Goal: Task Accomplishment & Management: Use online tool/utility

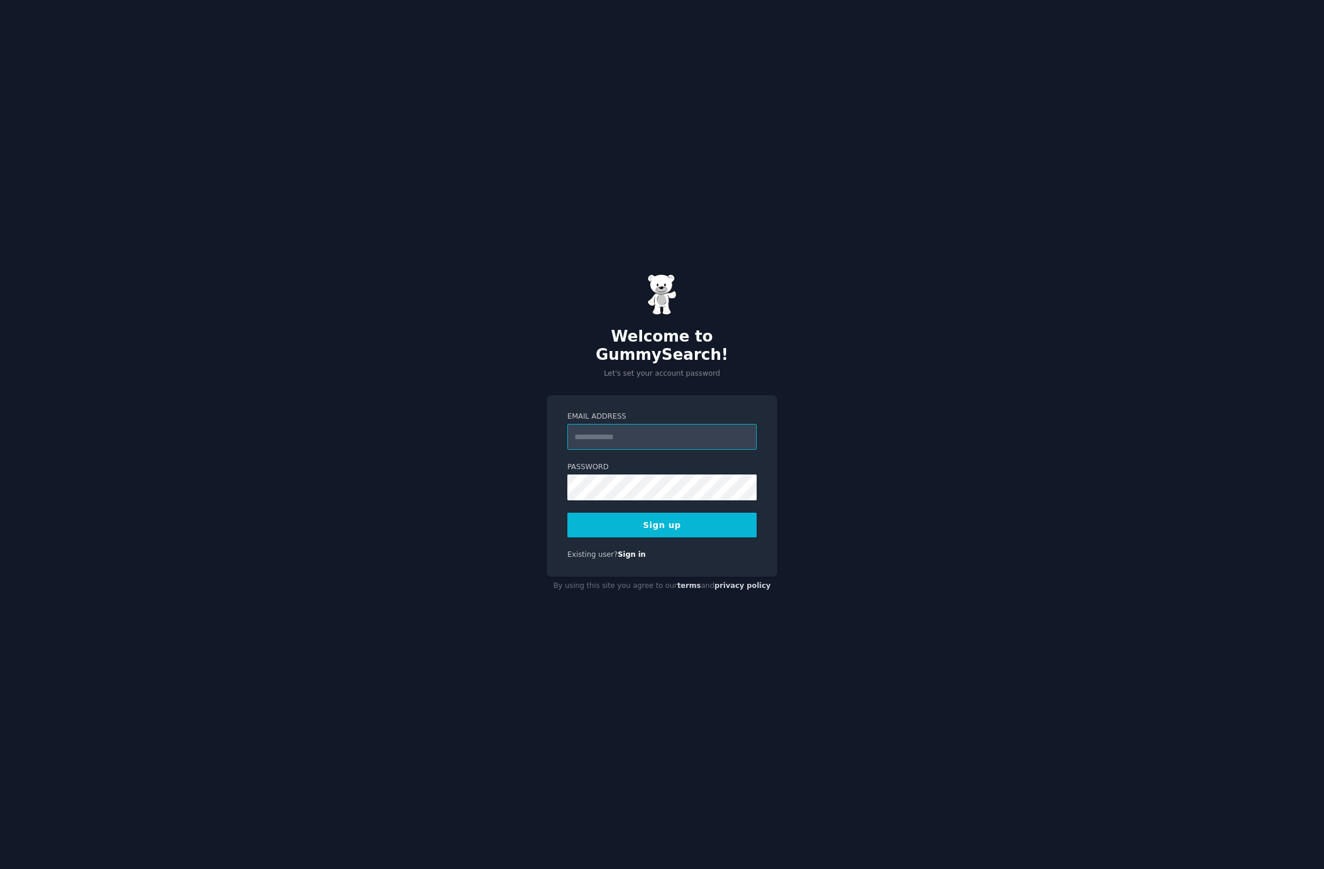
click at [650, 424] on input "Email Address" at bounding box center [661, 437] width 189 height 26
type input "**********"
click at [650, 513] on button "Sign up" at bounding box center [661, 525] width 189 height 25
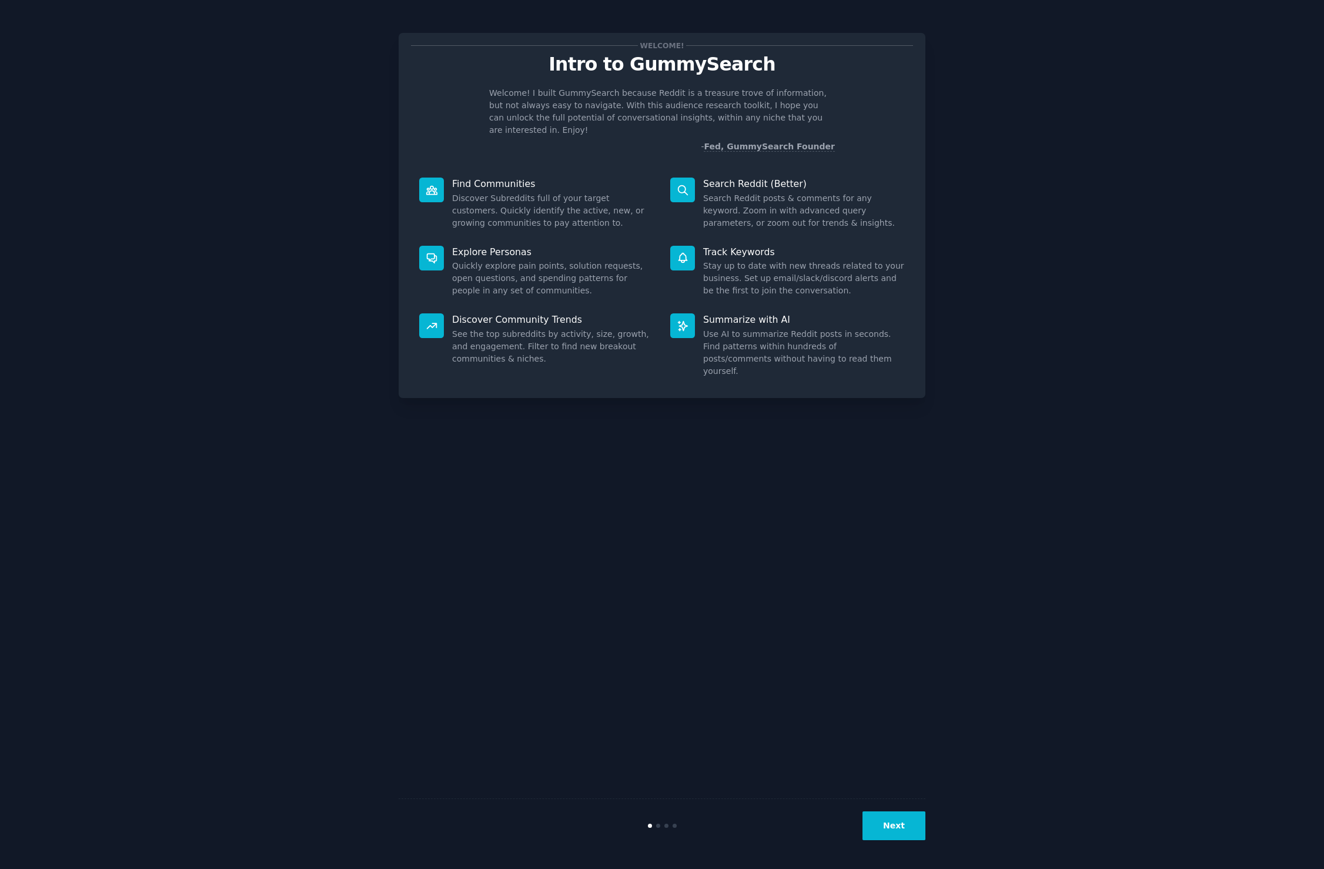
click at [898, 823] on button "Next" at bounding box center [894, 825] width 63 height 29
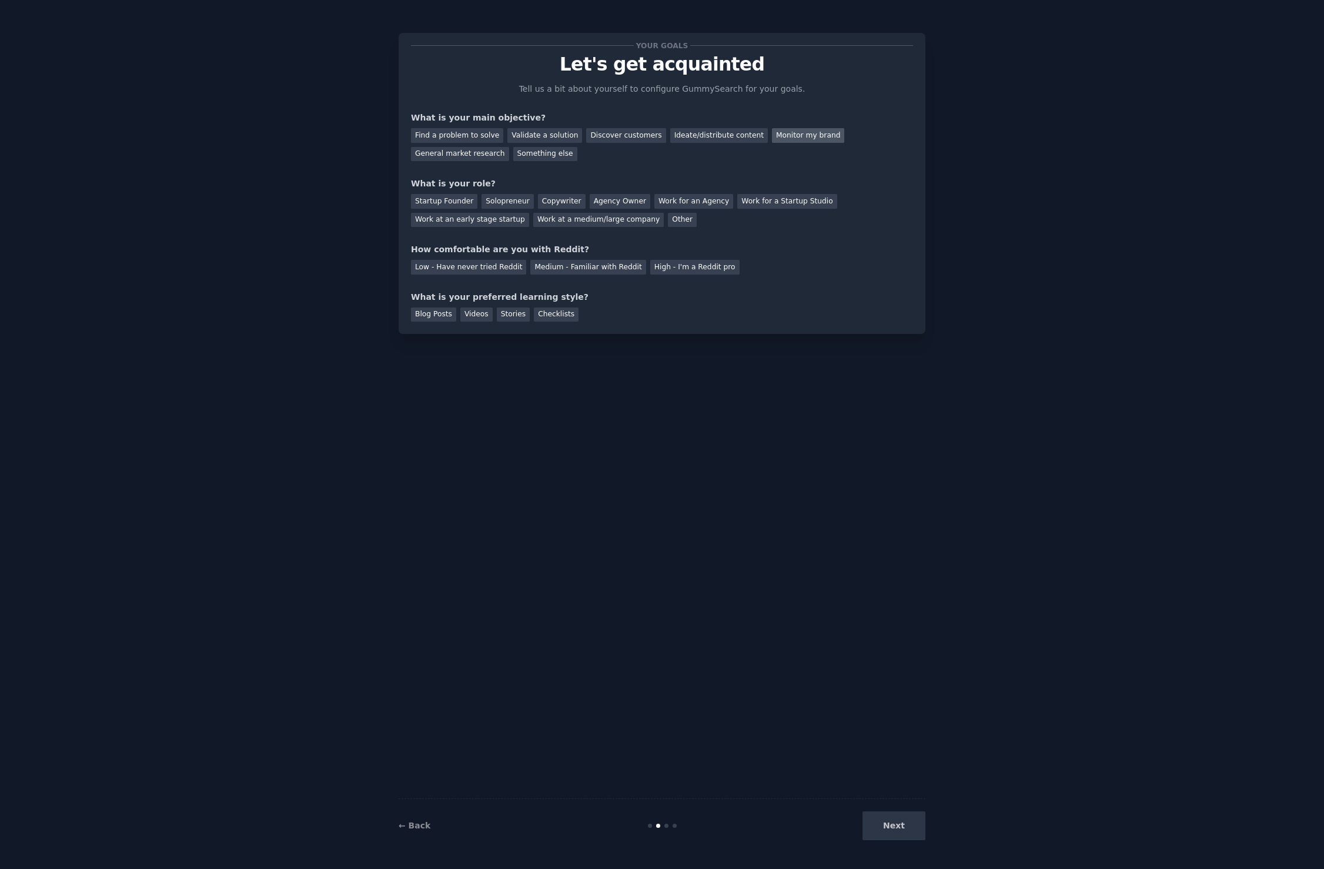
click at [788, 131] on div "Monitor my brand" at bounding box center [808, 135] width 72 height 15
click at [674, 137] on div "Ideate/distribute content" at bounding box center [719, 135] width 98 height 15
click at [772, 131] on div "Monitor my brand" at bounding box center [808, 135] width 72 height 15
click at [434, 196] on div "Startup Founder" at bounding box center [444, 201] width 66 height 15
click at [579, 269] on div "Medium - Familiar with Reddit" at bounding box center [587, 267] width 115 height 15
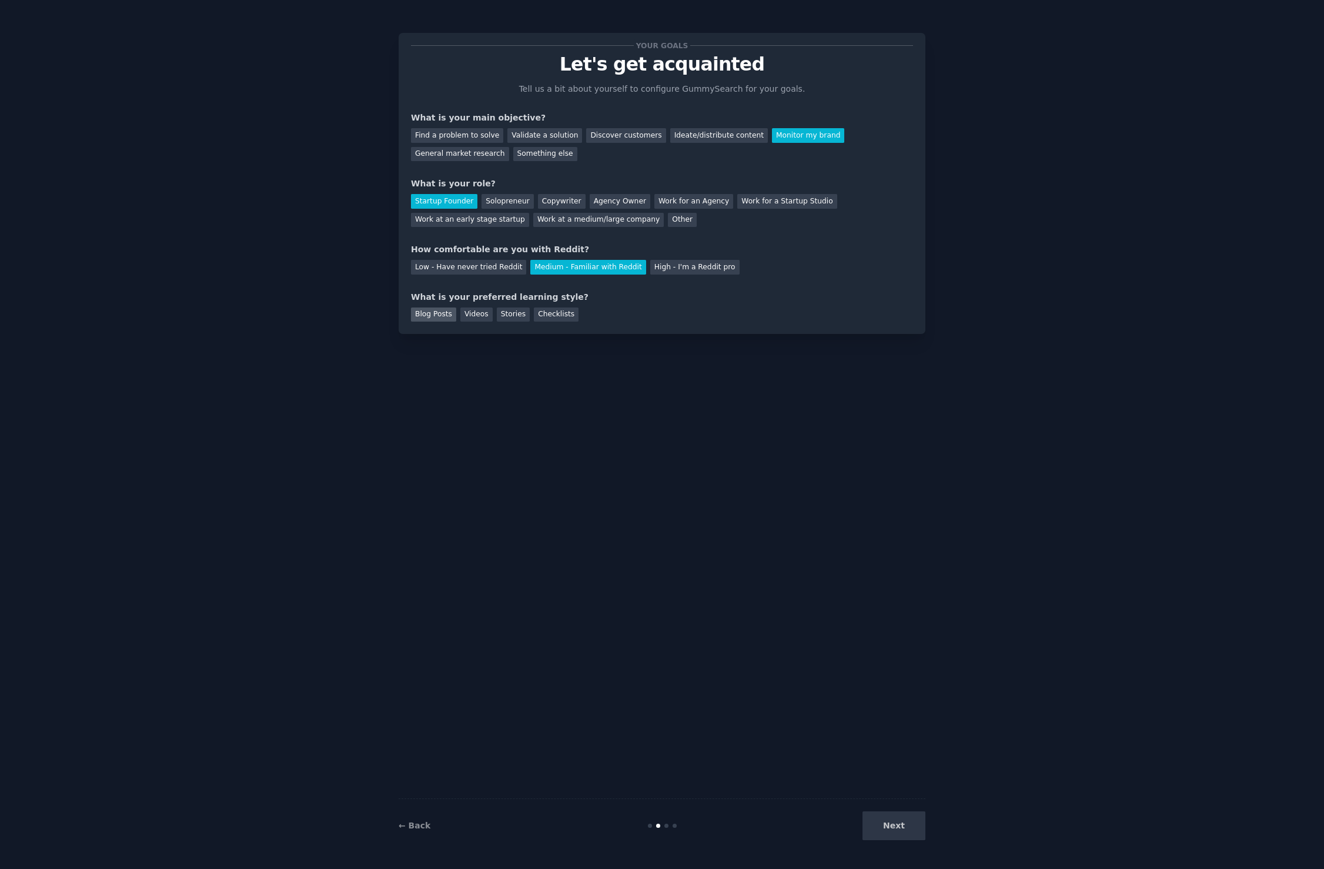
click at [442, 317] on div "Blog Posts" at bounding box center [433, 315] width 45 height 15
click at [914, 829] on button "Next" at bounding box center [894, 825] width 63 height 29
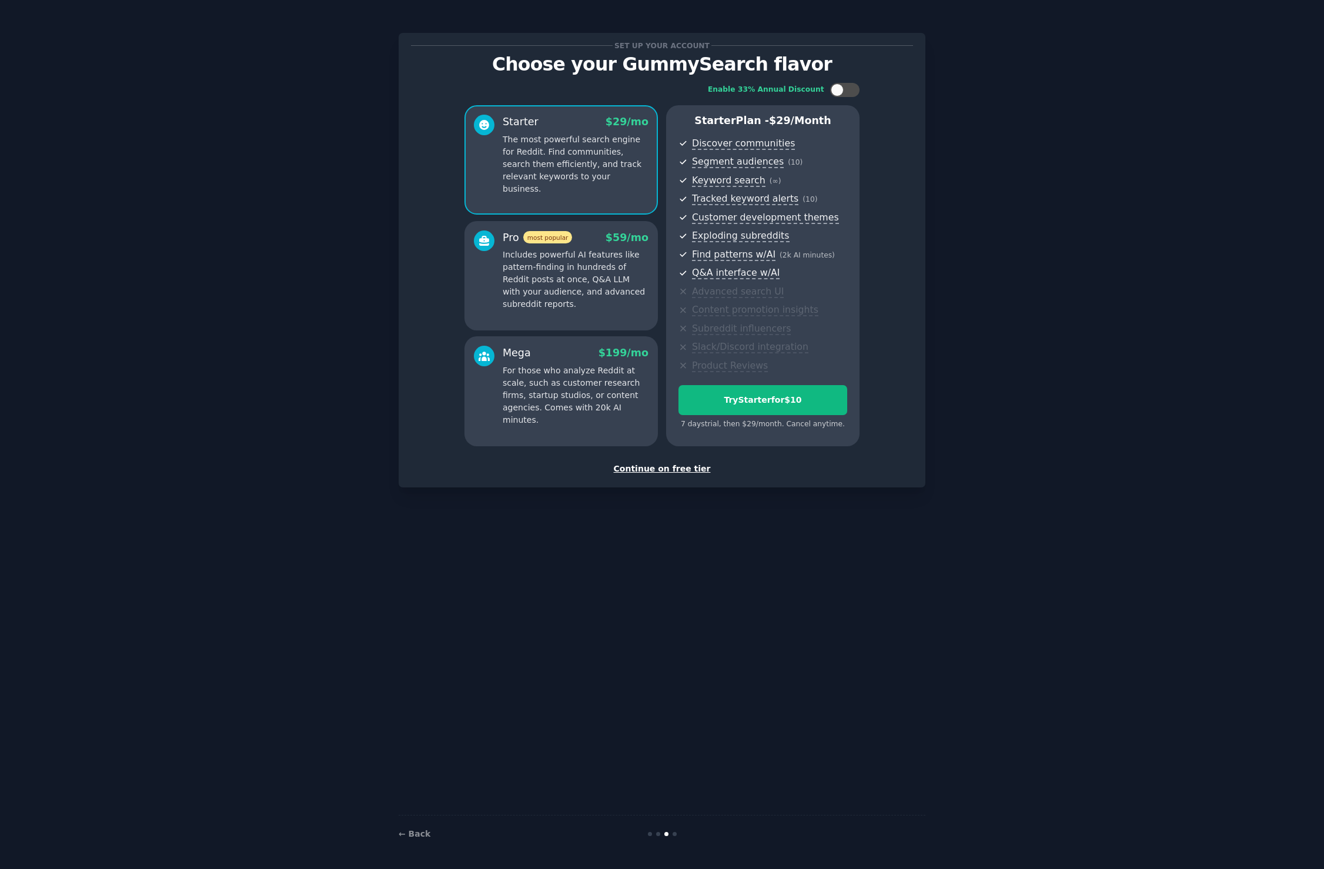
click at [663, 471] on div "Continue on free tier" at bounding box center [662, 469] width 502 height 12
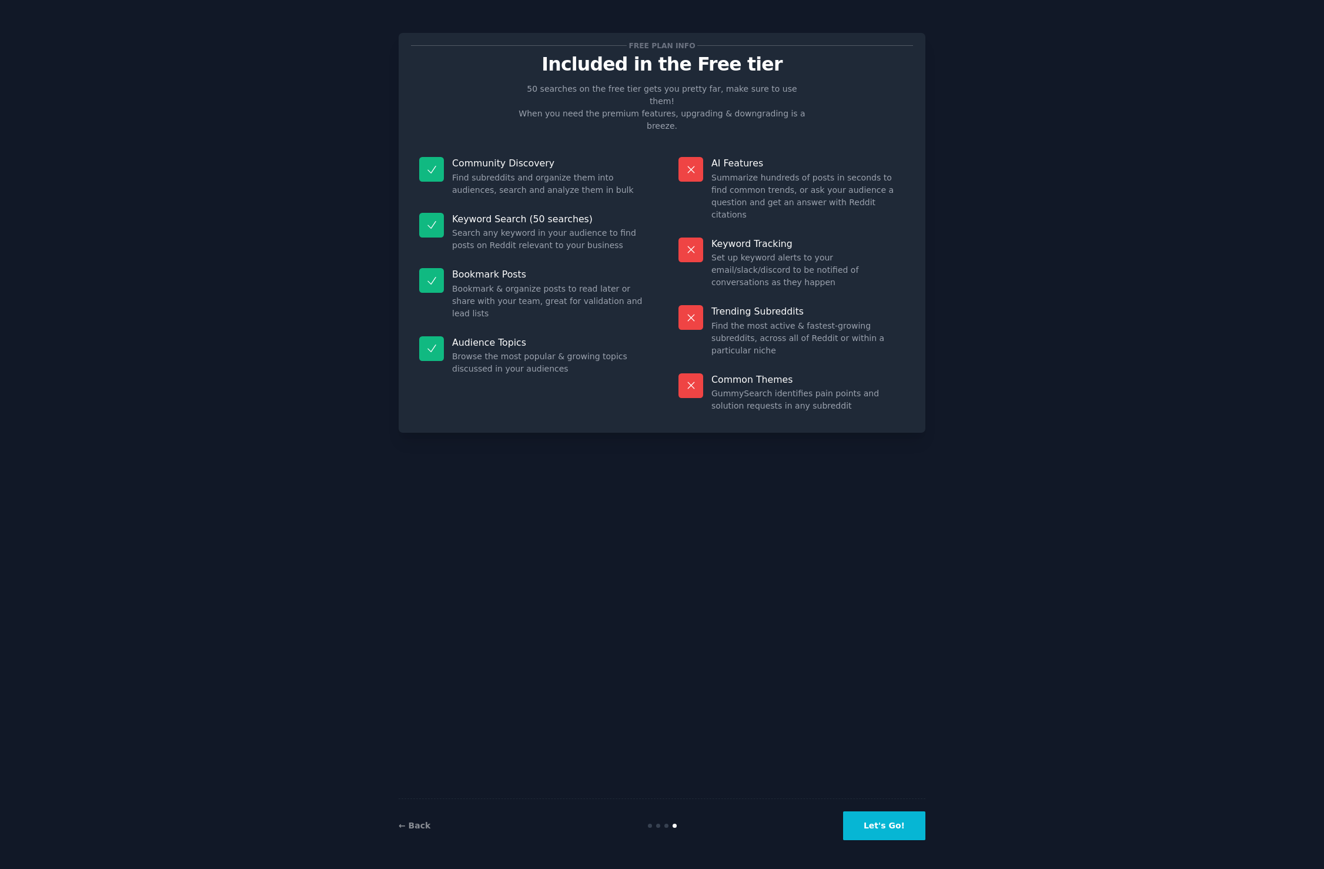
click at [905, 818] on button "Let's Go!" at bounding box center [884, 825] width 82 height 29
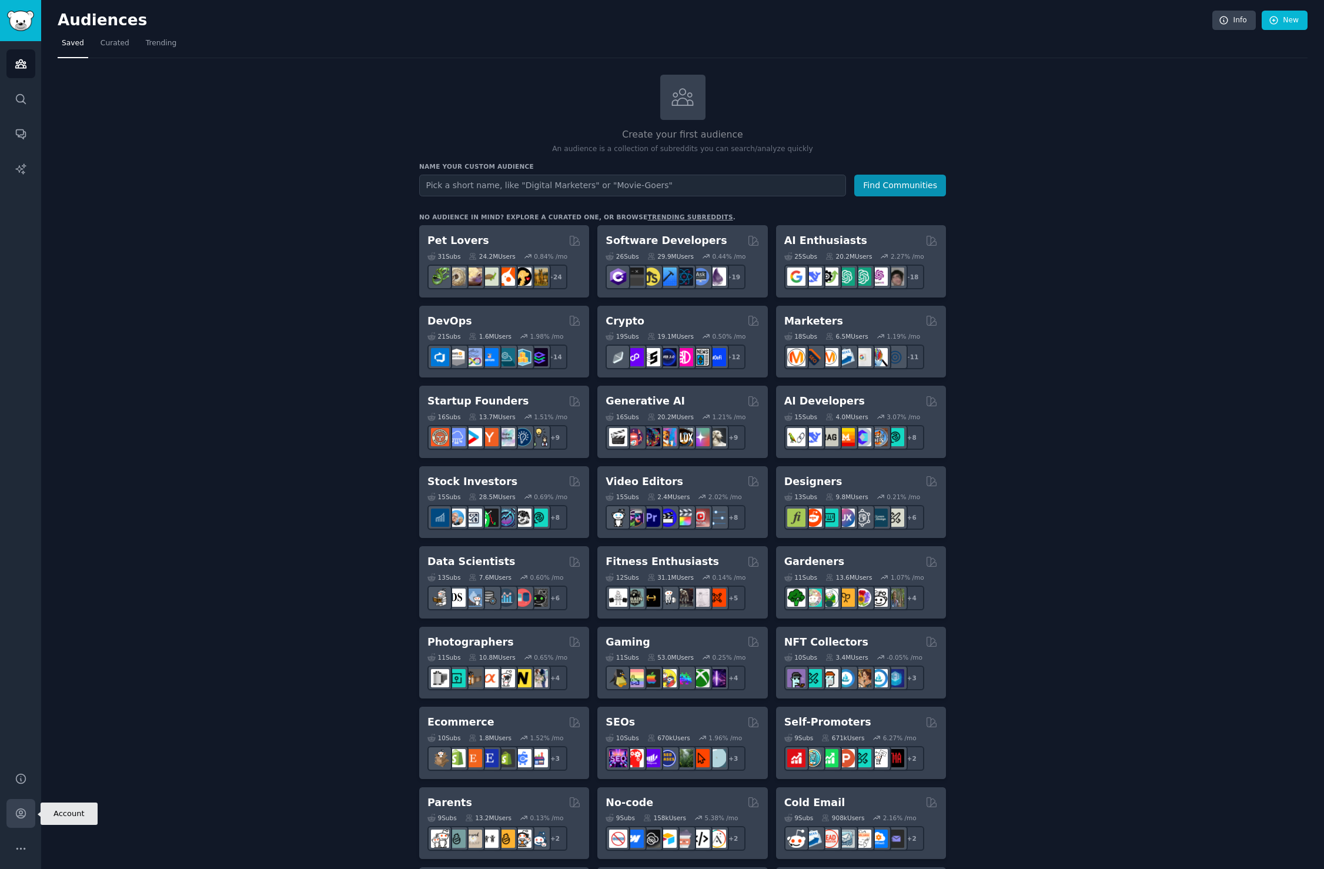
click at [12, 823] on link "Account" at bounding box center [20, 813] width 29 height 29
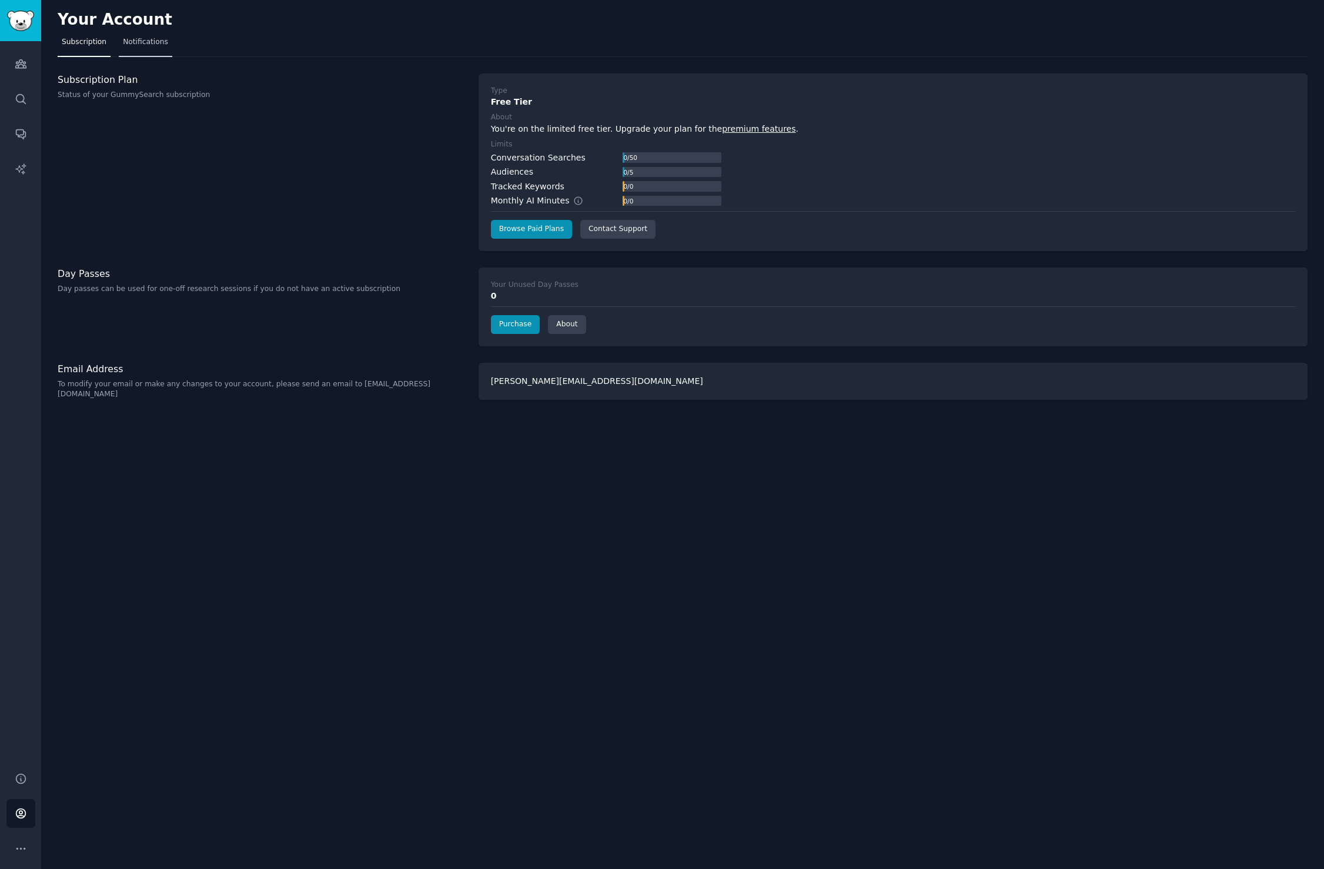
click at [143, 43] on span "Notifications" at bounding box center [145, 42] width 45 height 11
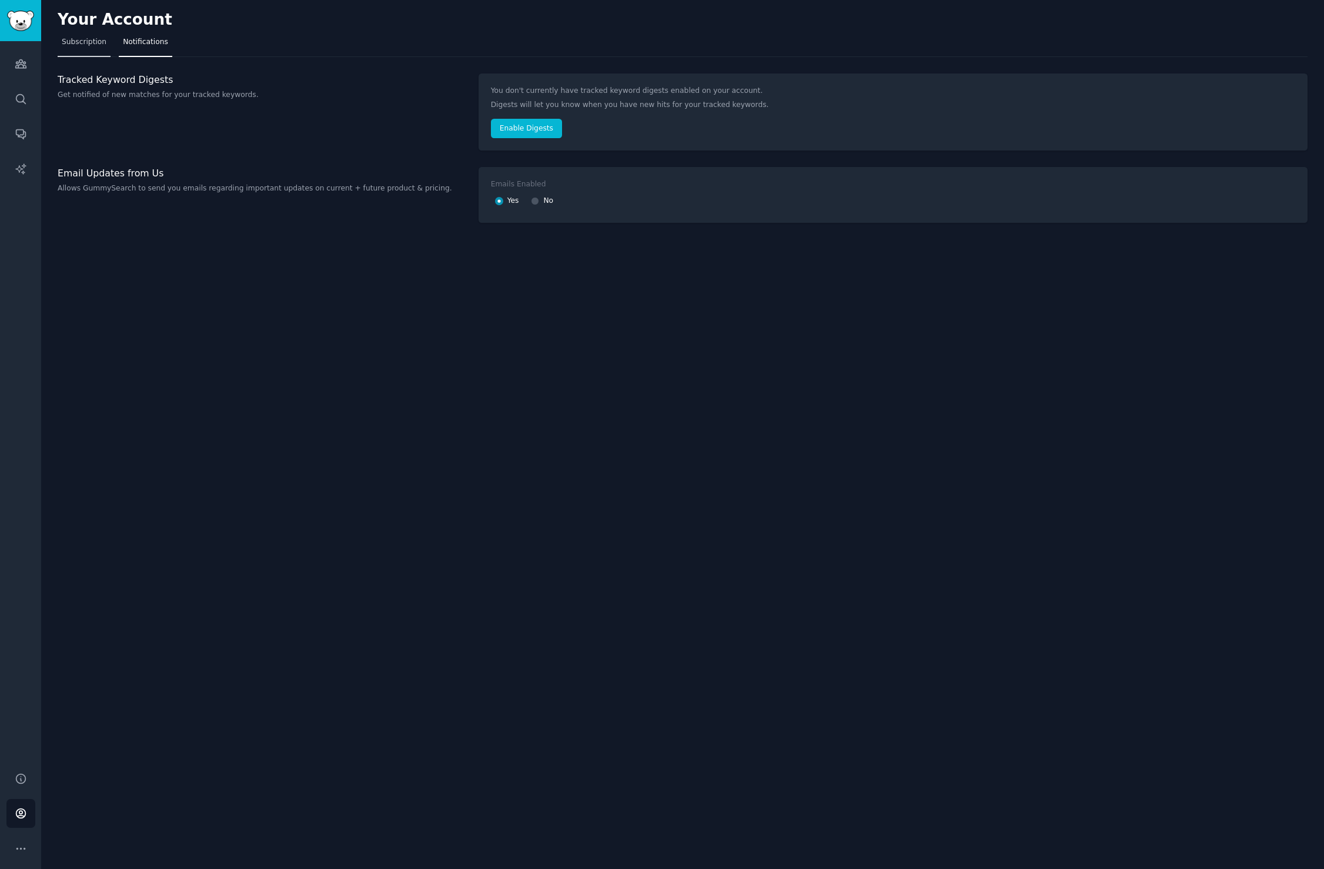
click at [68, 40] on span "Subscription" at bounding box center [84, 42] width 45 height 11
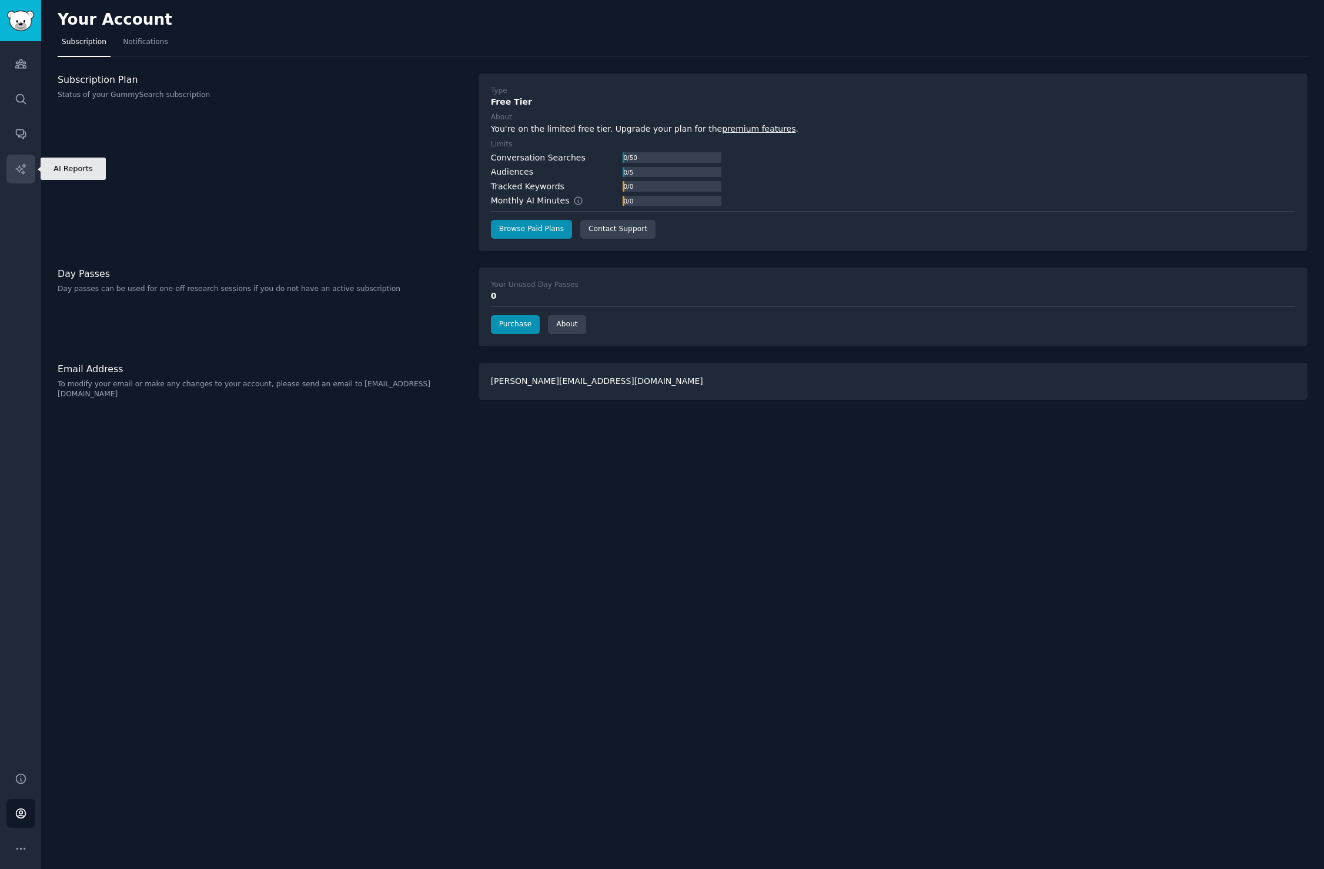
click at [22, 159] on link "AI Reports" at bounding box center [20, 169] width 29 height 29
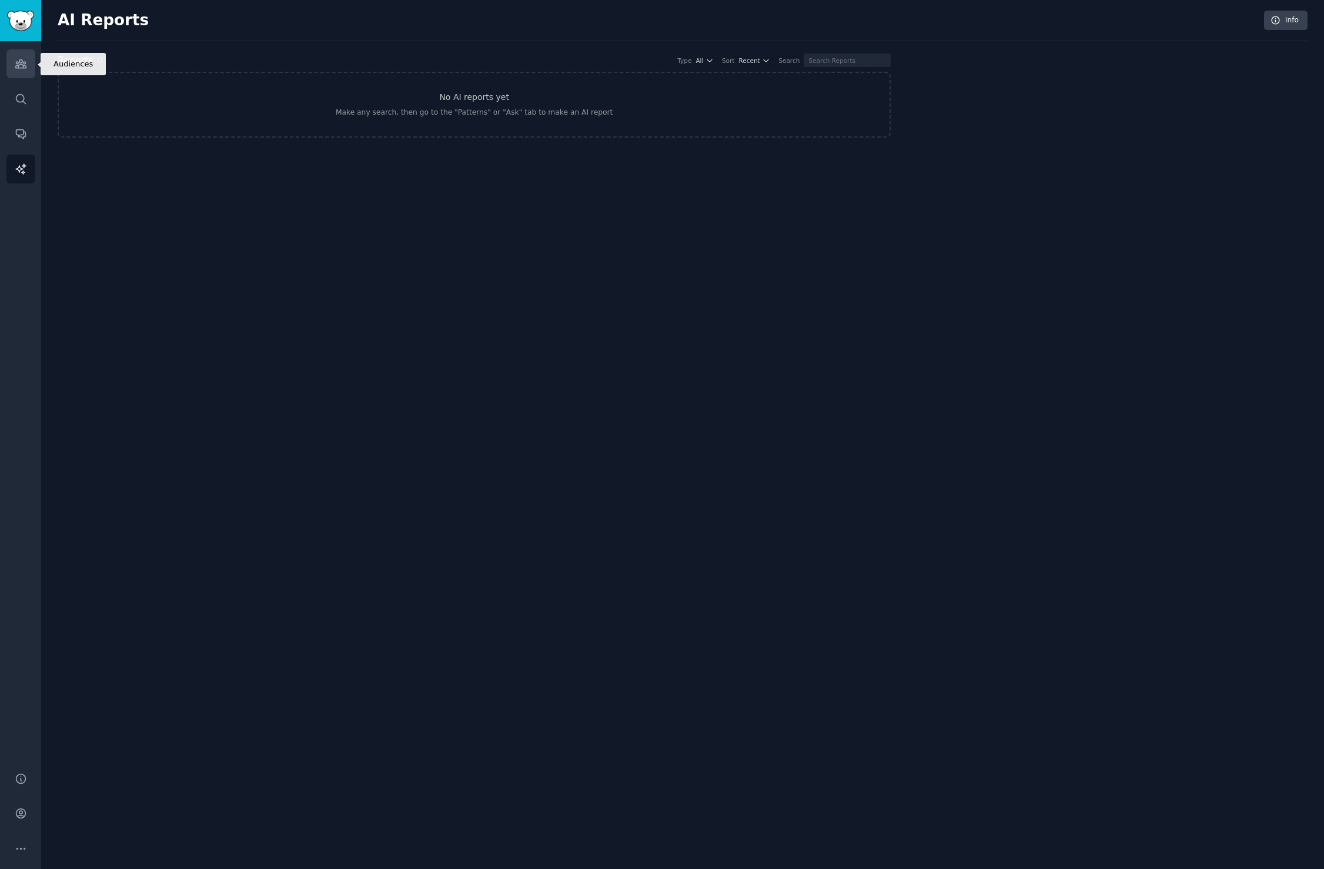
click at [32, 65] on link "Audiences" at bounding box center [20, 63] width 29 height 29
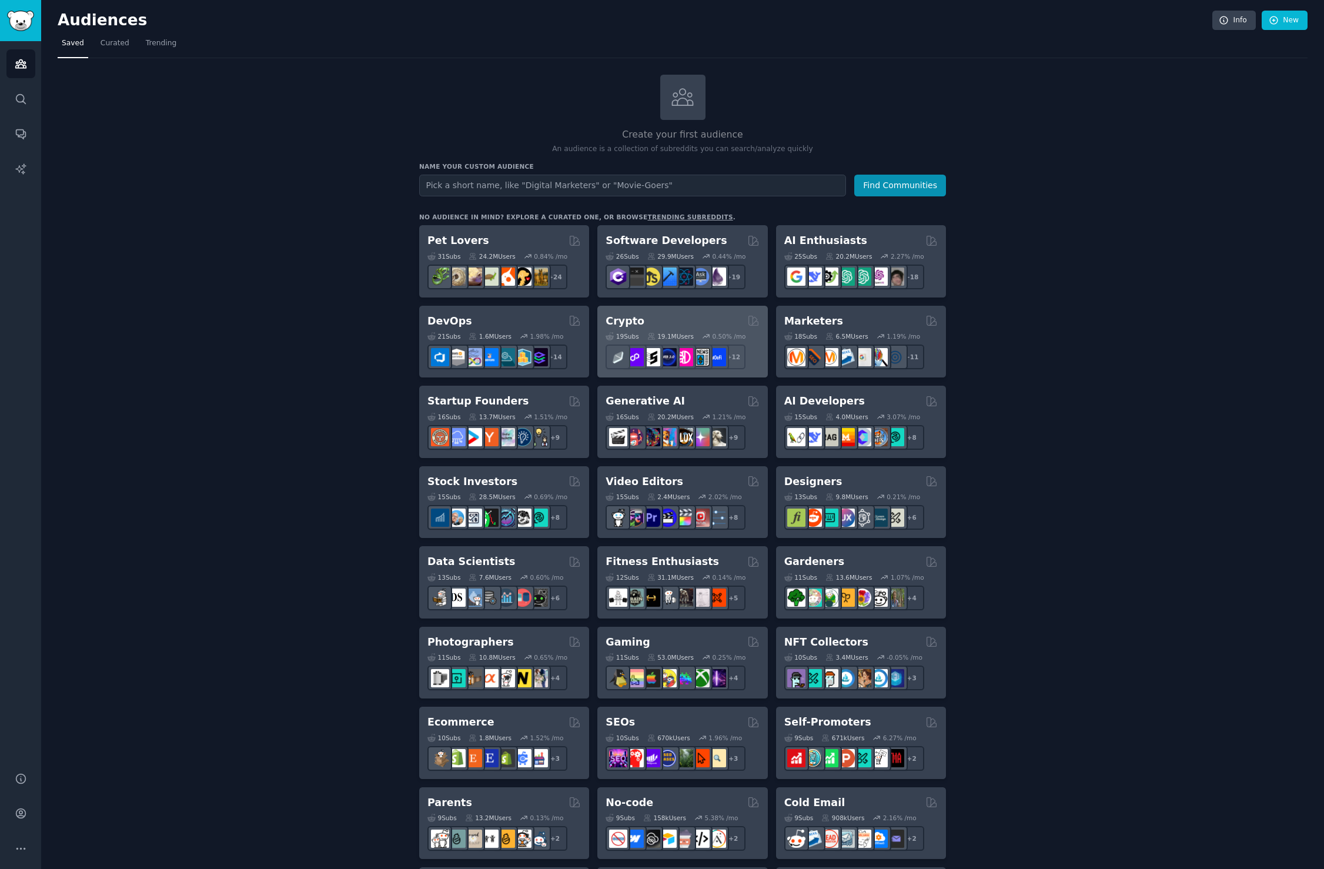
click at [627, 311] on div "Crypto 19 Sub s 19.1M Users 0.50 % /mo + 12" at bounding box center [682, 342] width 170 height 72
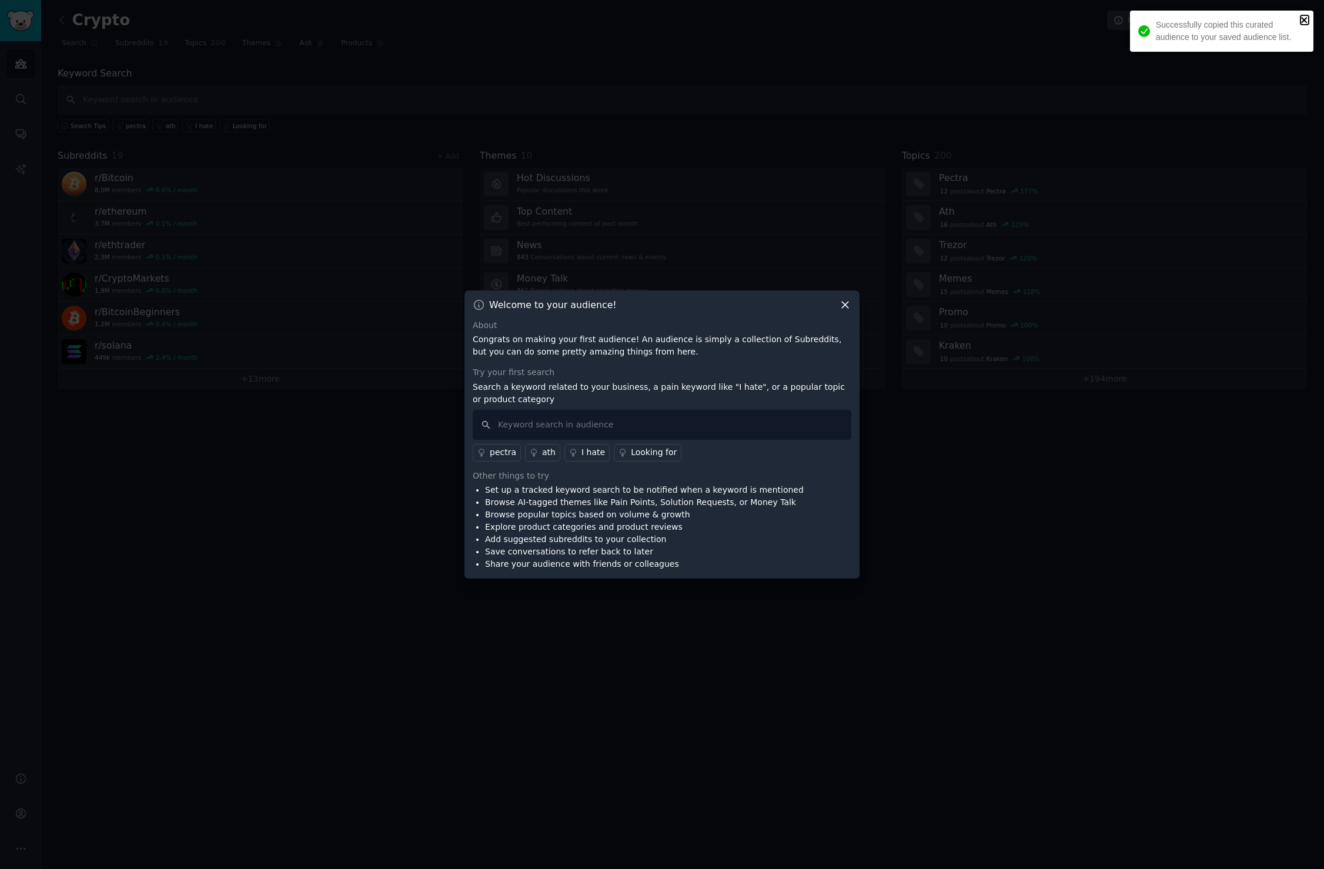
click at [1301, 16] on icon "close" at bounding box center [1305, 19] width 8 height 9
